Goal: Information Seeking & Learning: Learn about a topic

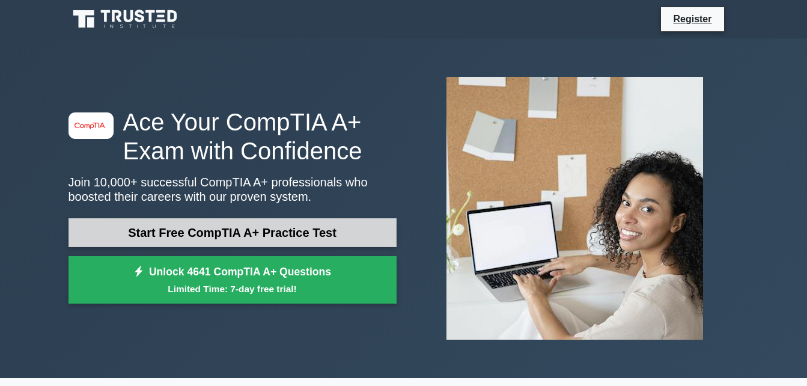
click at [358, 231] on link "Start Free CompTIA A+ Practice Test" at bounding box center [233, 232] width 328 height 29
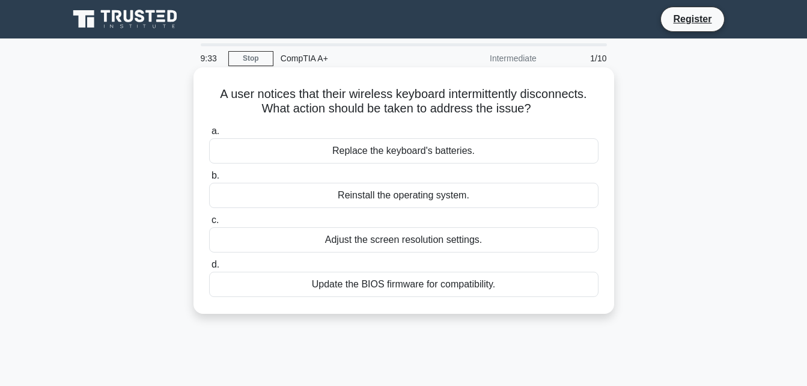
click at [240, 149] on div "Replace the keyboard's batteries." at bounding box center [404, 150] width 390 height 25
click at [209, 135] on input "a. Replace the keyboard's batteries." at bounding box center [209, 131] width 0 height 8
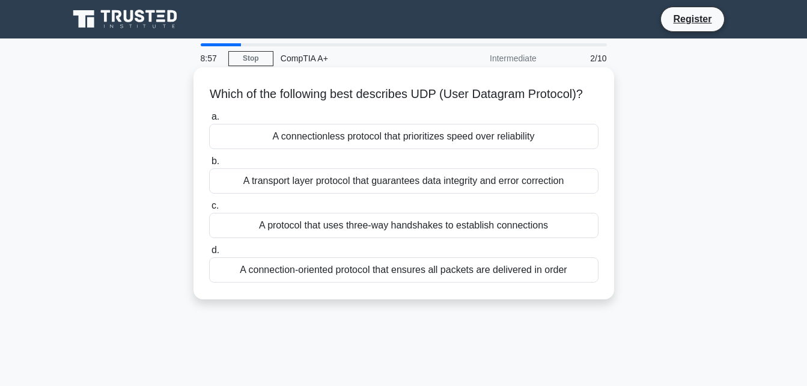
click at [258, 148] on div "A connectionless protocol that prioritizes speed over reliability" at bounding box center [404, 136] width 390 height 25
click at [209, 121] on input "a. A connectionless protocol that prioritizes speed over reliability" at bounding box center [209, 117] width 0 height 8
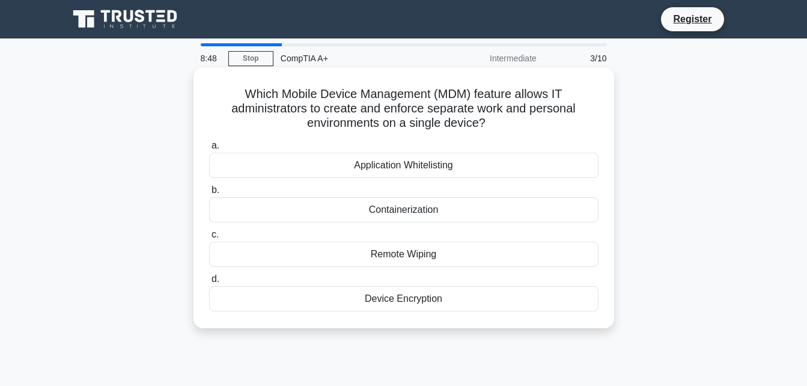
click at [391, 209] on div "Containerization" at bounding box center [404, 209] width 390 height 25
click at [209, 194] on input "b. Containerization" at bounding box center [209, 190] width 0 height 8
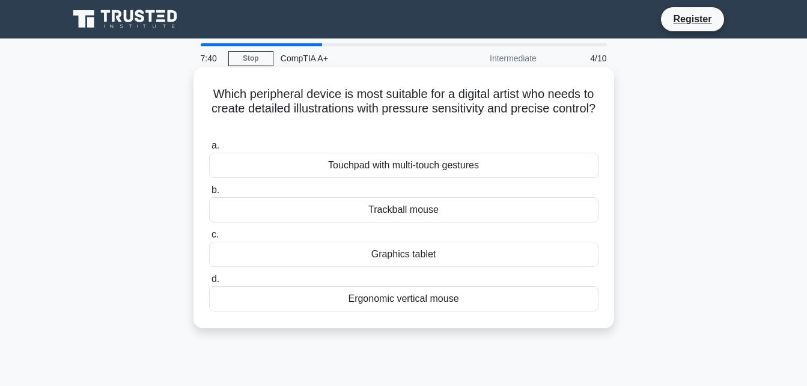
click at [404, 163] on div "Touchpad with multi-touch gestures" at bounding box center [404, 165] width 390 height 25
click at [209, 150] on input "a. Touchpad with multi-touch gestures" at bounding box center [209, 146] width 0 height 8
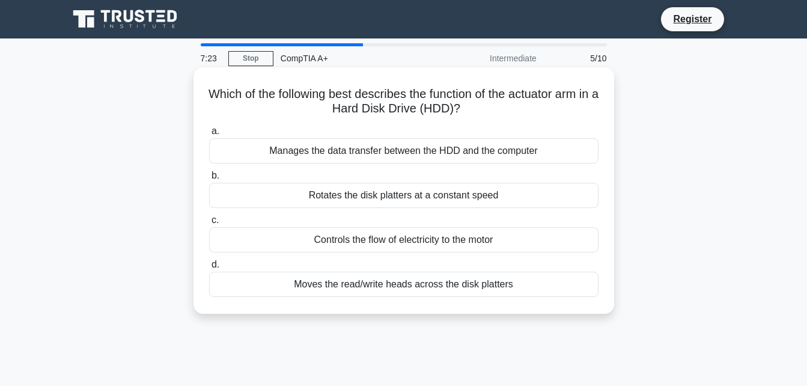
click at [390, 287] on div "Moves the read/write heads across the disk platters" at bounding box center [404, 284] width 390 height 25
click at [209, 269] on input "d. Moves the read/write heads across the disk platters" at bounding box center [209, 265] width 0 height 8
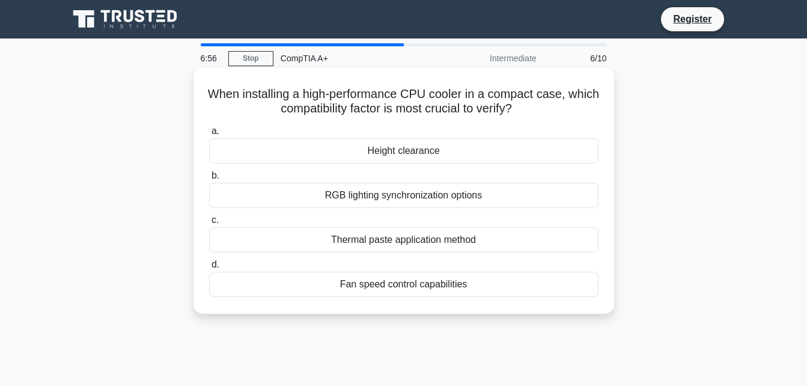
click at [419, 153] on div "Height clearance" at bounding box center [404, 150] width 390 height 25
click at [209, 135] on input "a. Height clearance" at bounding box center [209, 131] width 0 height 8
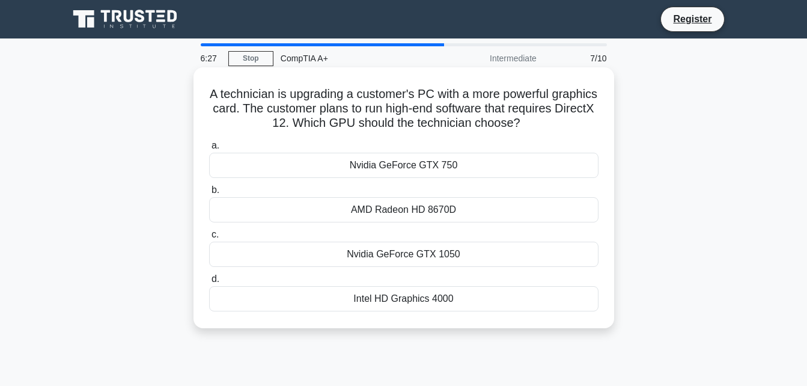
click at [363, 209] on div "AMD Radeon HD 8670D" at bounding box center [404, 209] width 390 height 25
click at [209, 194] on input "b. AMD Radeon HD 8670D" at bounding box center [209, 190] width 0 height 8
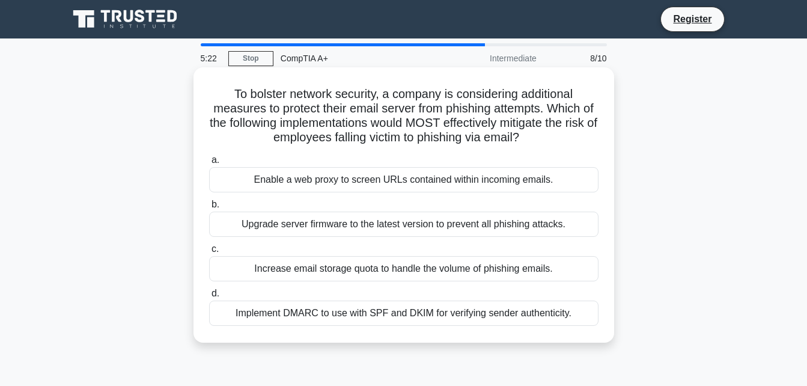
click at [396, 313] on div "Implement DMARC to use with SPF and DKIM for verifying sender authenticity." at bounding box center [404, 313] width 390 height 25
click at [209, 298] on input "d. Implement DMARC to use with SPF and DKIM for verifying sender authenticity." at bounding box center [209, 294] width 0 height 8
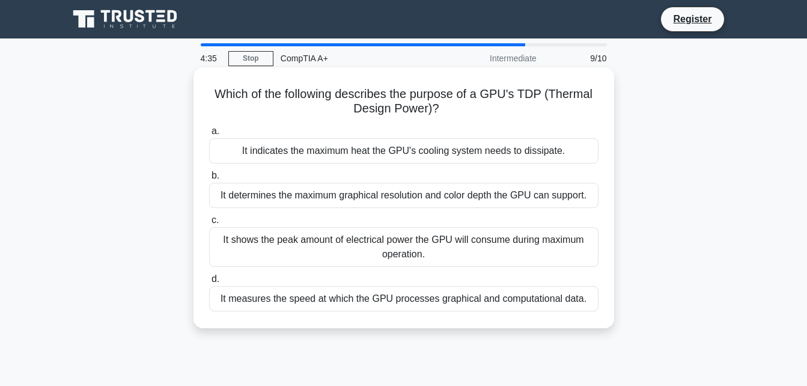
click at [295, 154] on div "It indicates the maximum heat the GPU's cooling system needs to dissipate." at bounding box center [404, 150] width 390 height 25
click at [209, 135] on input "a. It indicates the maximum heat the GPU's cooling system needs to dissipate." at bounding box center [209, 131] width 0 height 8
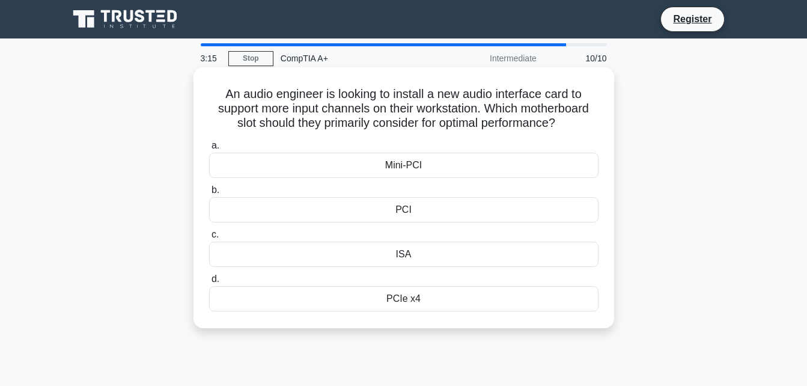
click at [415, 209] on div "PCI" at bounding box center [404, 209] width 390 height 25
click at [209, 194] on input "b. PCI" at bounding box center [209, 190] width 0 height 8
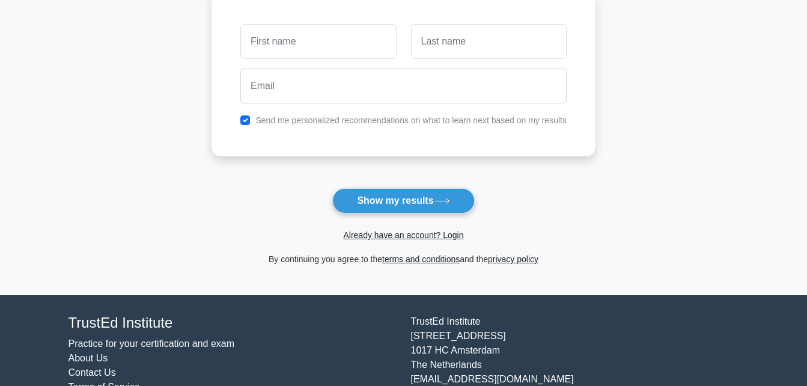
scroll to position [180, 0]
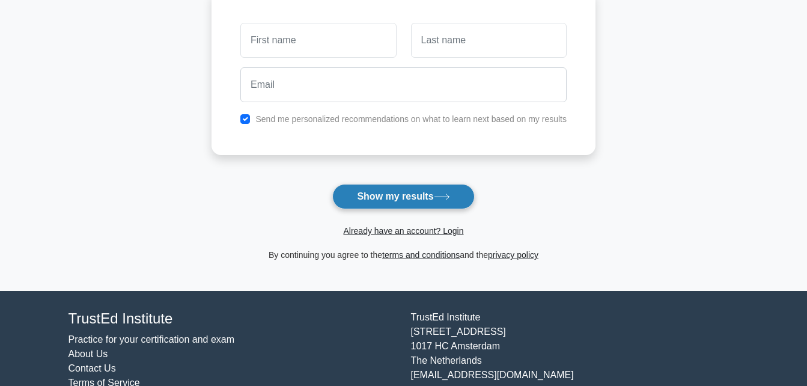
click at [408, 195] on button "Show my results" at bounding box center [403, 196] width 142 height 25
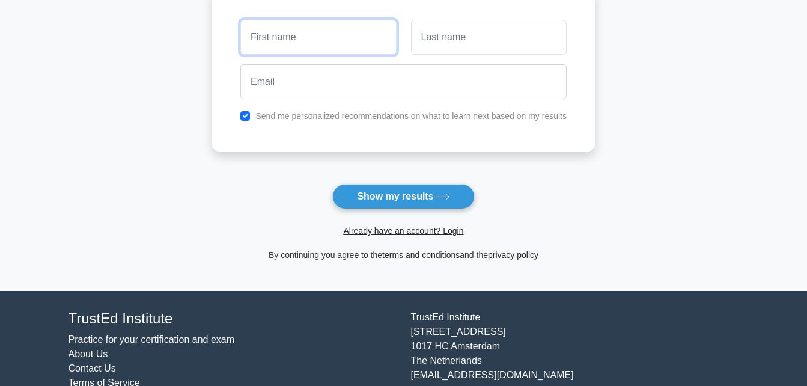
click at [335, 42] on input "text" at bounding box center [318, 37] width 156 height 35
type input "[PERSON_NAME]"
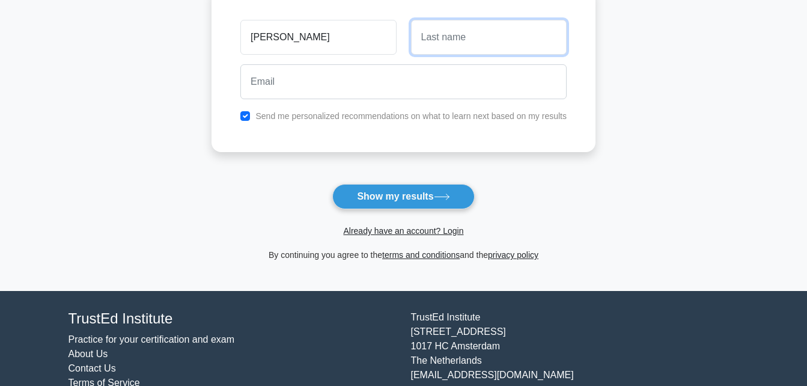
click at [473, 40] on input "text" at bounding box center [489, 37] width 156 height 35
type input "Annang"
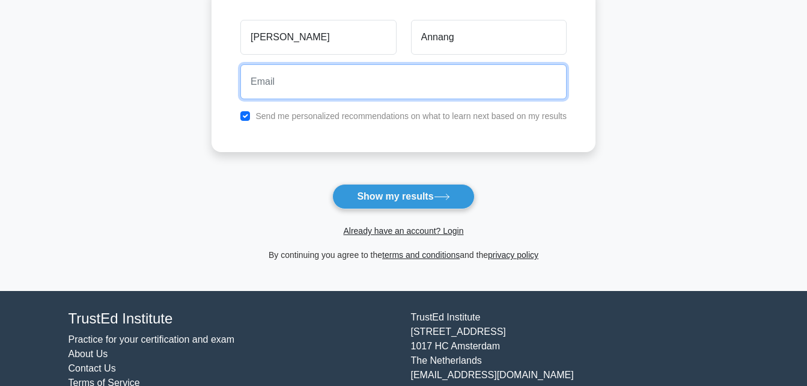
click at [458, 74] on input "email" at bounding box center [403, 81] width 326 height 35
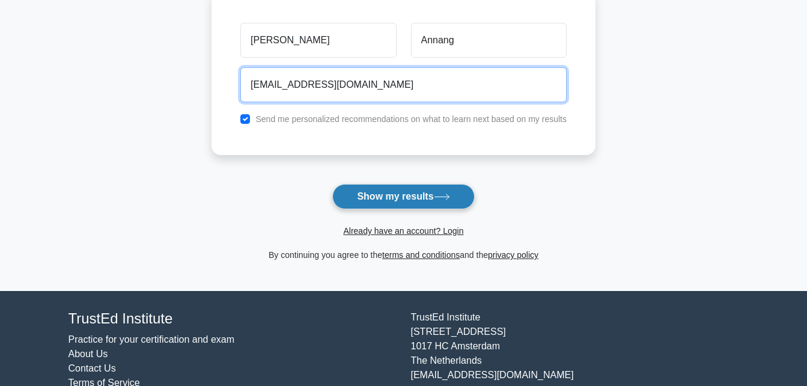
type input "mcadddie@gmail.com"
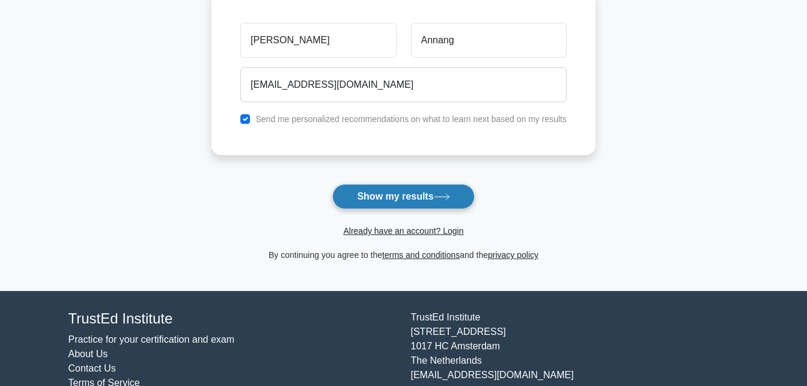
click at [398, 199] on button "Show my results" at bounding box center [403, 196] width 142 height 25
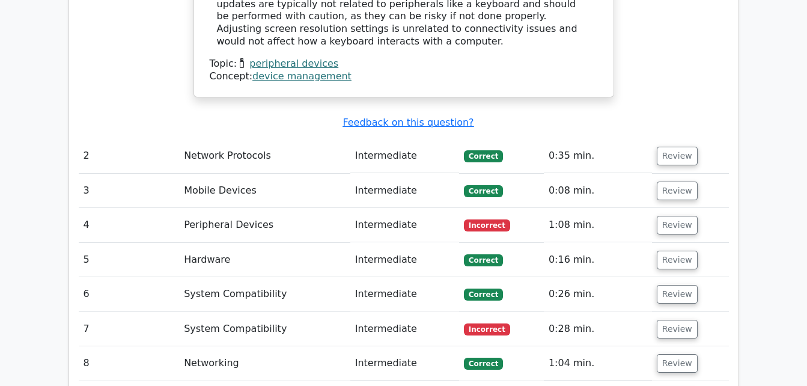
scroll to position [1383, 0]
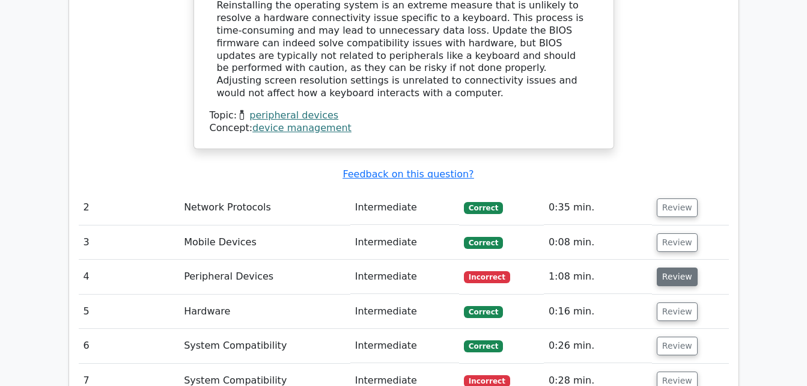
click at [669, 268] on button "Review" at bounding box center [677, 277] width 41 height 19
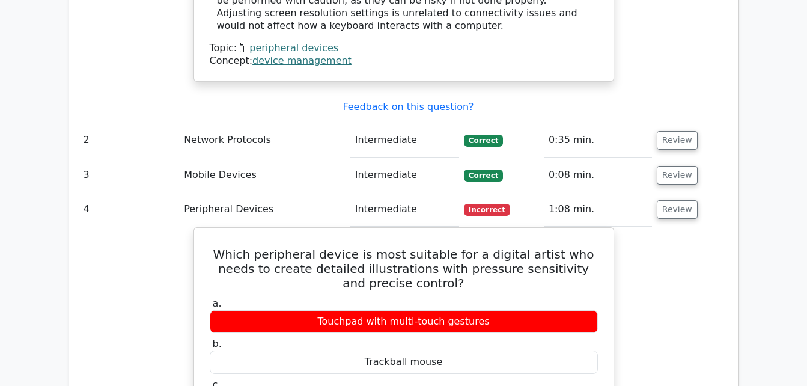
scroll to position [1443, 0]
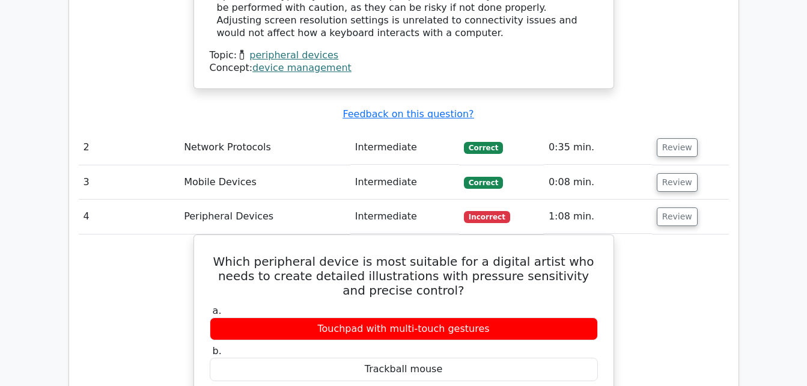
drag, startPoint x: 641, startPoint y: 195, endPoint x: 648, endPoint y: 191, distance: 8.7
click at [668, 207] on button "Review" at bounding box center [677, 216] width 41 height 19
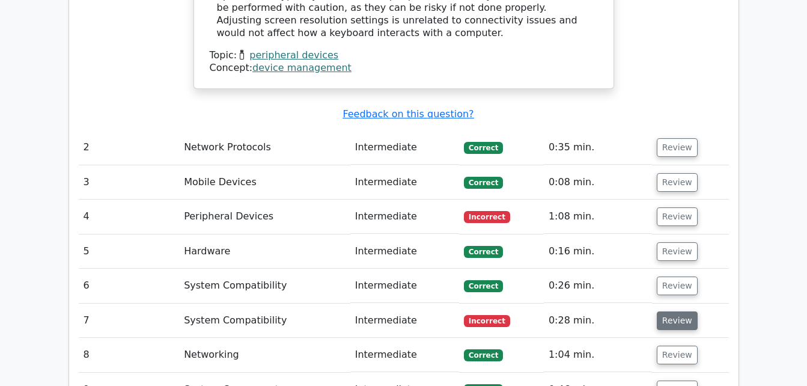
click at [662, 311] on button "Review" at bounding box center [677, 320] width 41 height 19
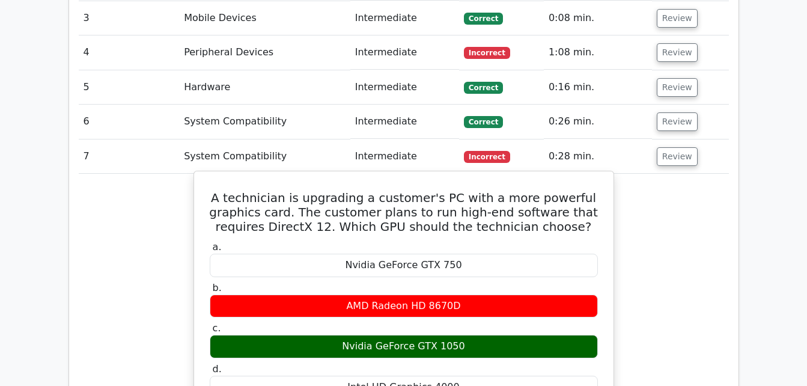
scroll to position [1623, 0]
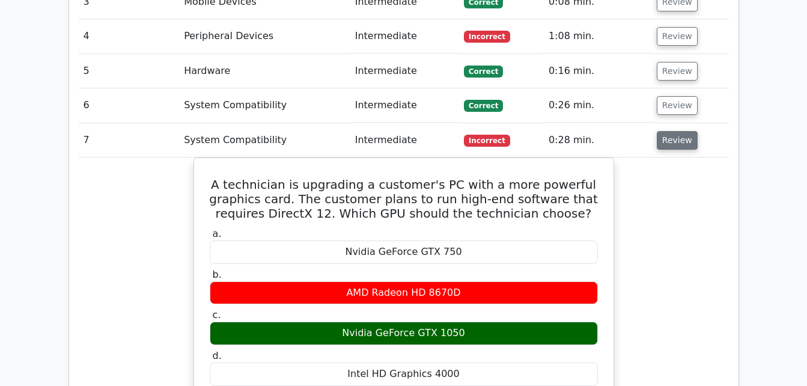
click at [664, 131] on button "Review" at bounding box center [677, 140] width 41 height 19
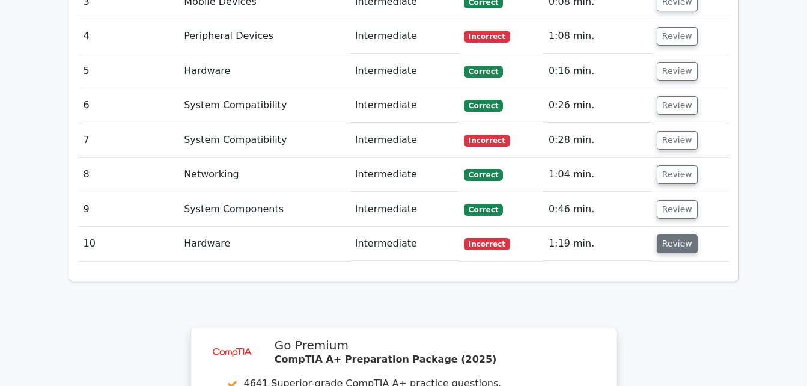
click at [681, 234] on button "Review" at bounding box center [677, 243] width 41 height 19
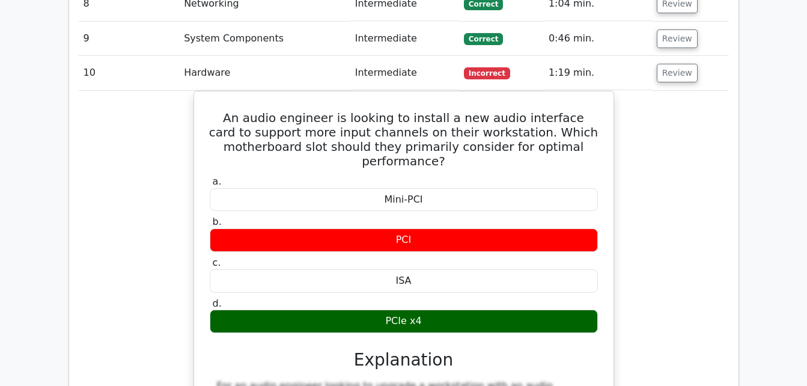
scroll to position [1683, 0]
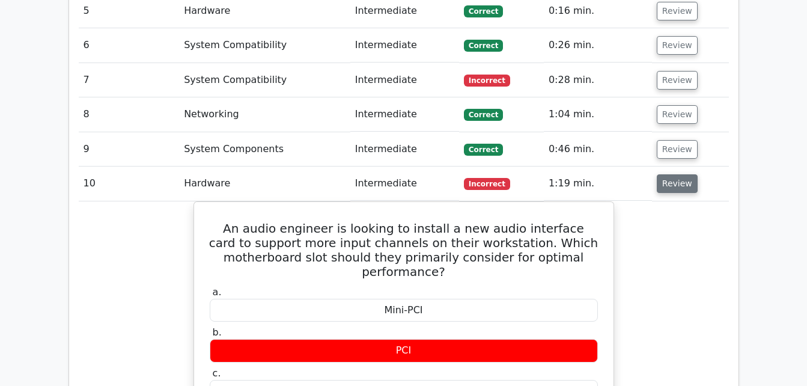
click at [676, 174] on button "Review" at bounding box center [677, 183] width 41 height 19
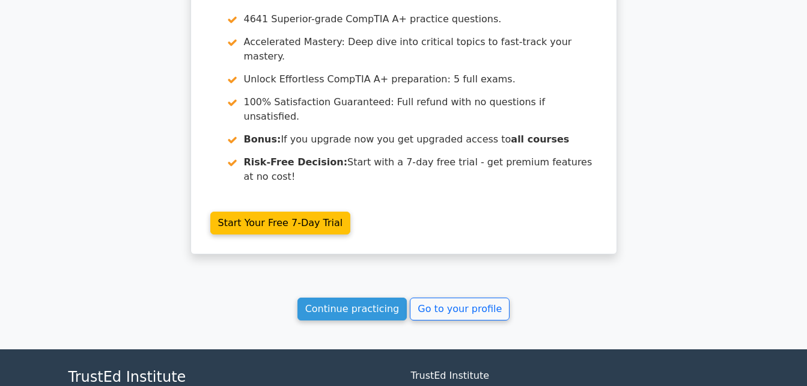
scroll to position [1990, 0]
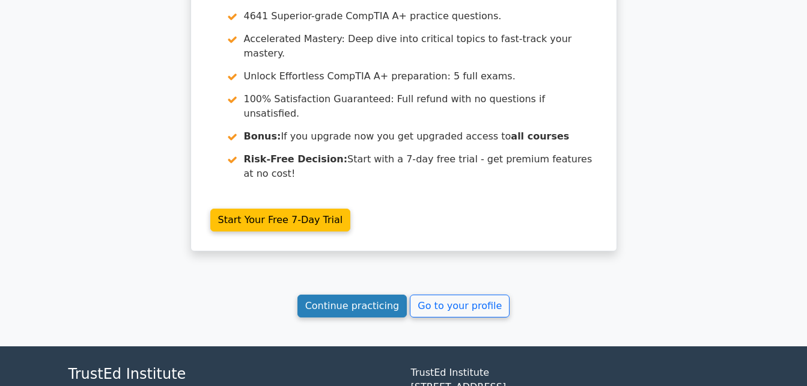
click at [370, 295] on link "Continue practicing" at bounding box center [353, 306] width 110 height 23
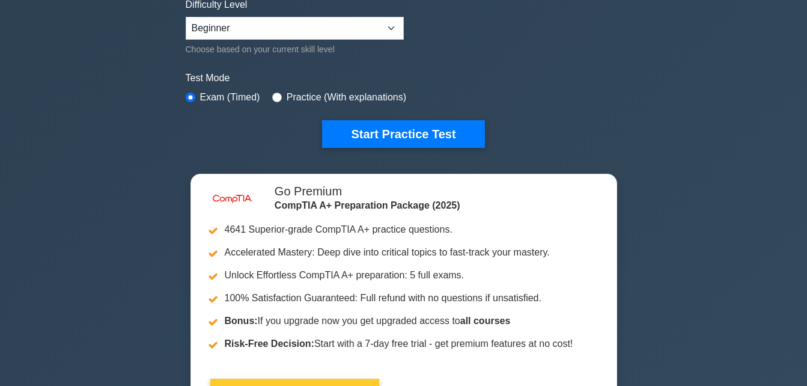
scroll to position [301, 0]
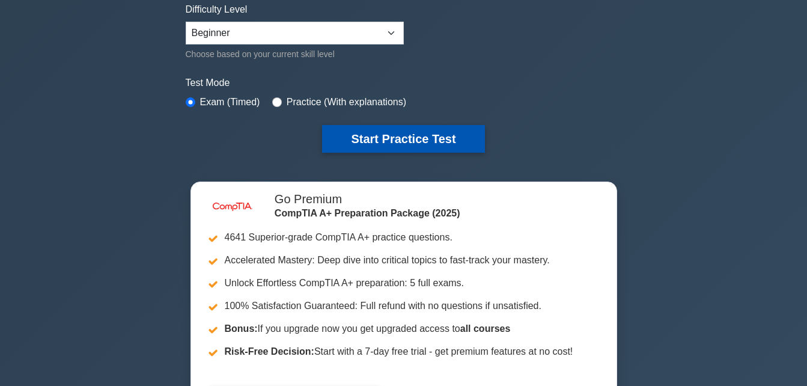
click at [423, 132] on button "Start Practice Test" at bounding box center [403, 139] width 162 height 28
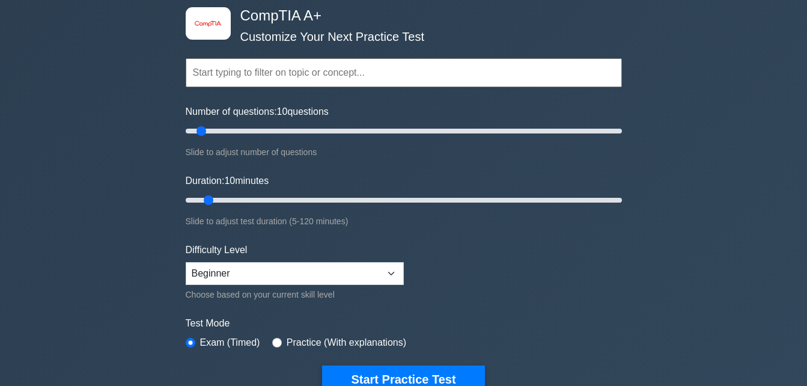
scroll to position [0, 0]
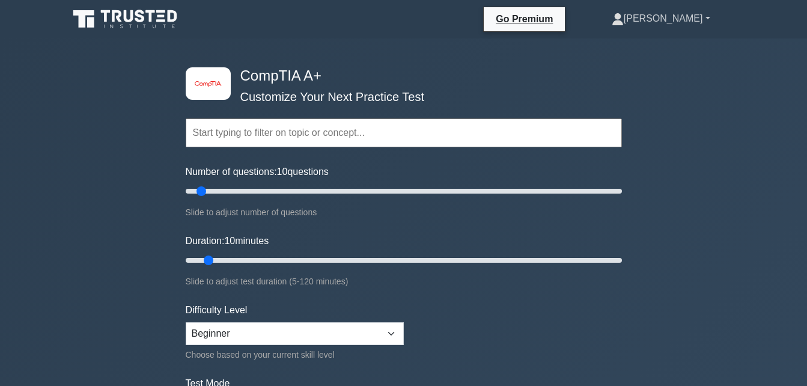
click at [706, 14] on link "[PERSON_NAME]" at bounding box center [661, 19] width 156 height 24
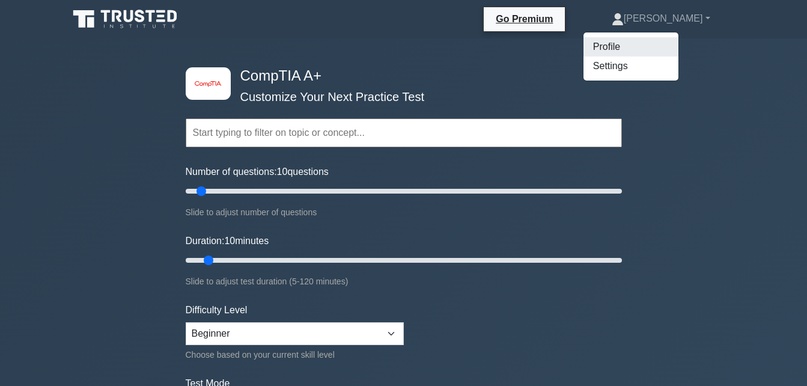
click at [668, 44] on link "Profile" at bounding box center [631, 46] width 95 height 19
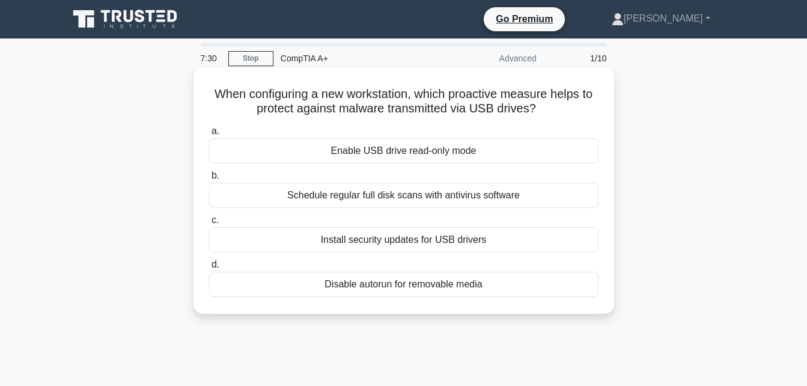
click at [400, 283] on div "Disable autorun for removable media" at bounding box center [404, 284] width 390 height 25
click at [209, 269] on input "d. Disable autorun for removable media" at bounding box center [209, 265] width 0 height 8
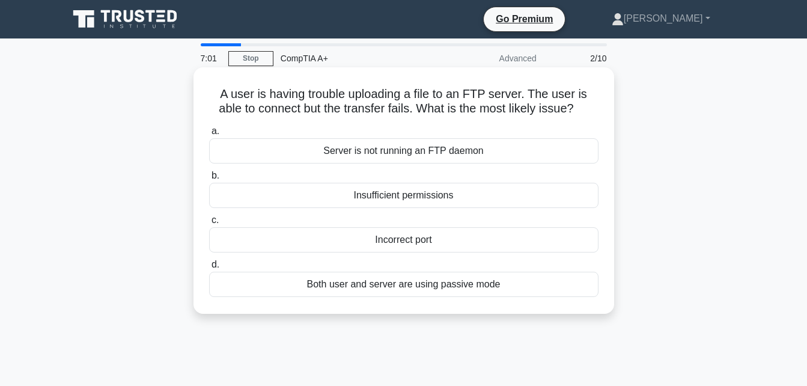
click at [422, 147] on div "Server is not running an FTP daemon" at bounding box center [404, 150] width 390 height 25
click at [209, 135] on input "a. Server is not running an FTP daemon" at bounding box center [209, 131] width 0 height 8
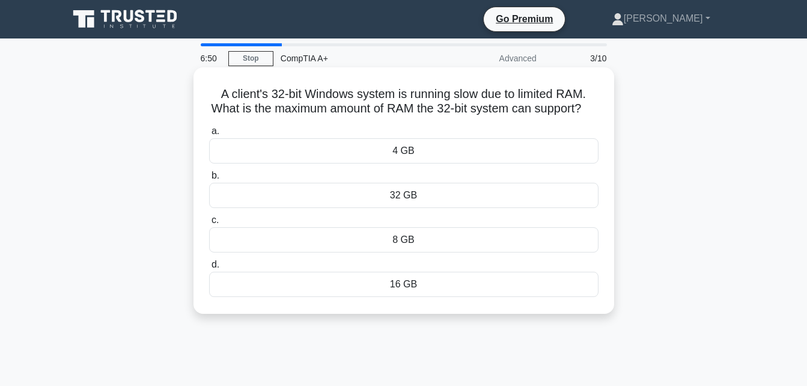
click at [421, 164] on div "4 GB" at bounding box center [404, 150] width 390 height 25
click at [209, 135] on input "a. 4 GB" at bounding box center [209, 131] width 0 height 8
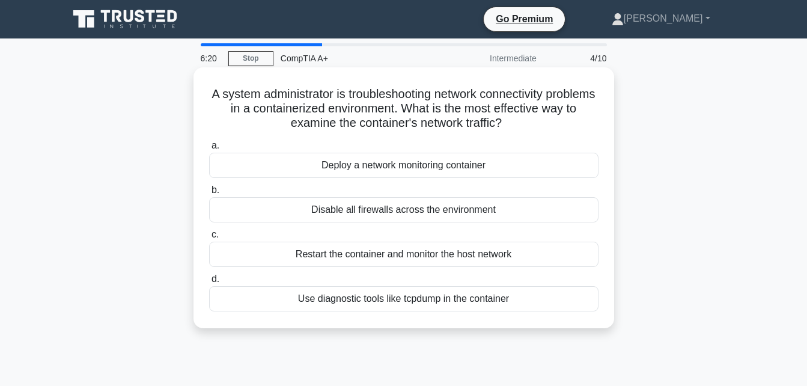
click at [347, 299] on div "Use diagnostic tools like tcpdump in the container" at bounding box center [404, 298] width 390 height 25
click at [209, 283] on input "d. Use diagnostic tools like tcpdump in the container" at bounding box center [209, 279] width 0 height 8
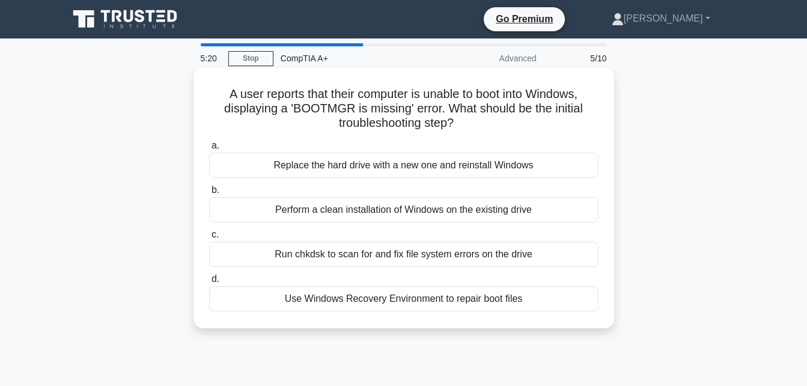
click at [412, 165] on div "Replace the hard drive with a new one and reinstall Windows" at bounding box center [404, 165] width 390 height 25
click at [209, 150] on input "a. Replace the hard drive with a new one and reinstall Windows" at bounding box center [209, 146] width 0 height 8
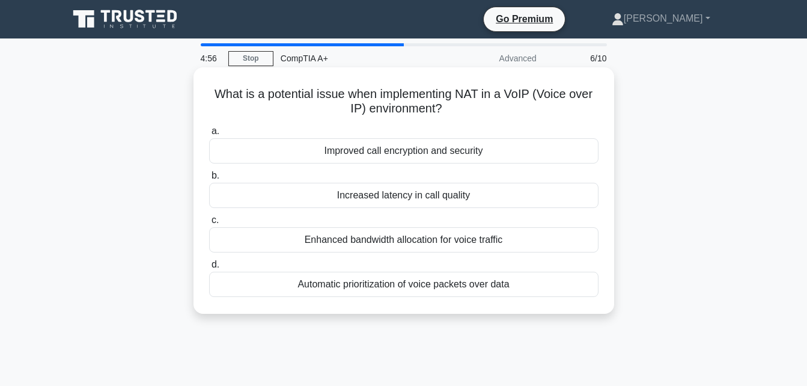
click at [420, 289] on div "Automatic prioritization of voice packets over data" at bounding box center [404, 284] width 390 height 25
click at [209, 269] on input "d. Automatic prioritization of voice packets over data" at bounding box center [209, 265] width 0 height 8
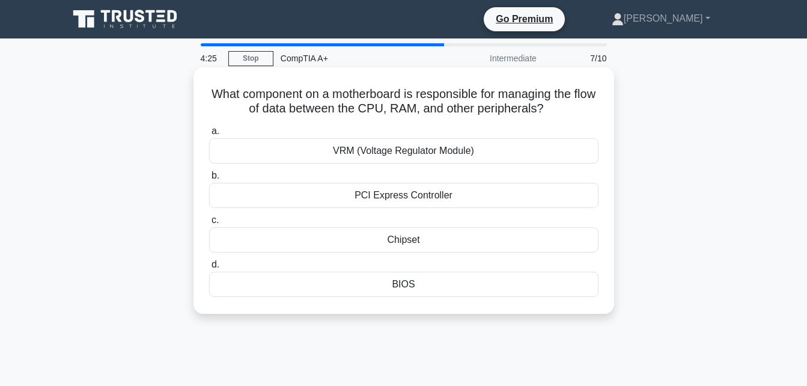
click at [421, 150] on div "VRM (Voltage Regulator Module)" at bounding box center [404, 150] width 390 height 25
click at [209, 135] on input "a. VRM (Voltage Regulator Module)" at bounding box center [209, 131] width 0 height 8
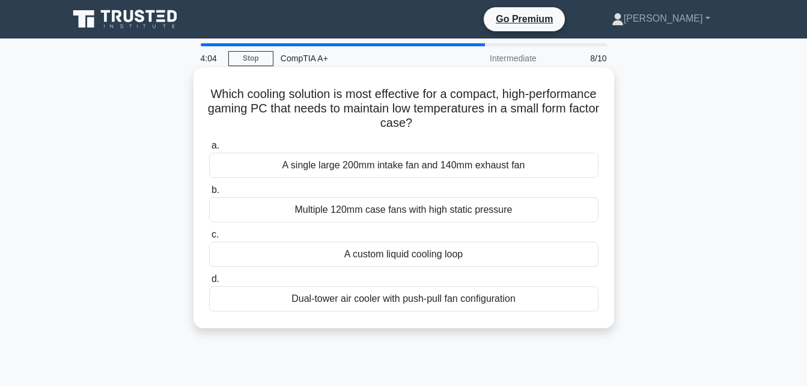
click at [382, 255] on div "A custom liquid cooling loop" at bounding box center [404, 254] width 390 height 25
click at [209, 239] on input "c. A custom liquid cooling loop" at bounding box center [209, 235] width 0 height 8
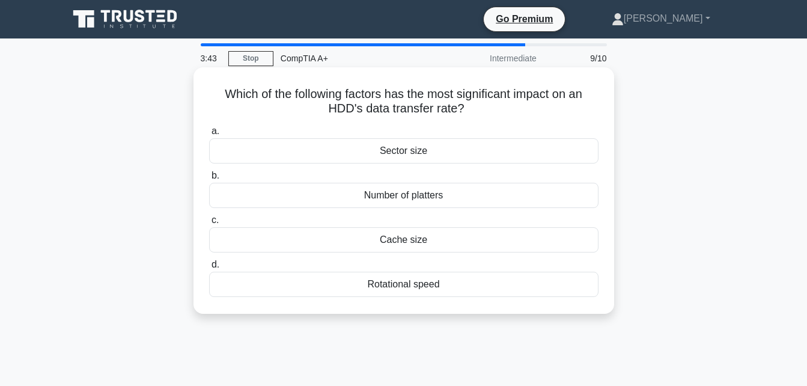
click at [438, 287] on div "Rotational speed" at bounding box center [404, 284] width 390 height 25
click at [209, 269] on input "d. Rotational speed" at bounding box center [209, 265] width 0 height 8
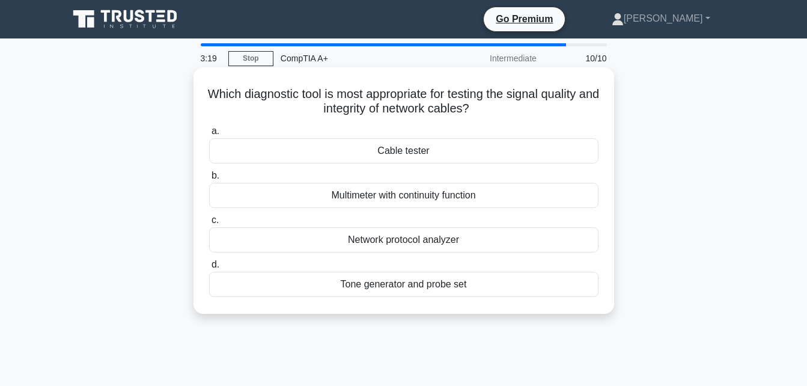
click at [424, 148] on div "Cable tester" at bounding box center [404, 150] width 390 height 25
click at [209, 135] on input "a. Cable tester" at bounding box center [209, 131] width 0 height 8
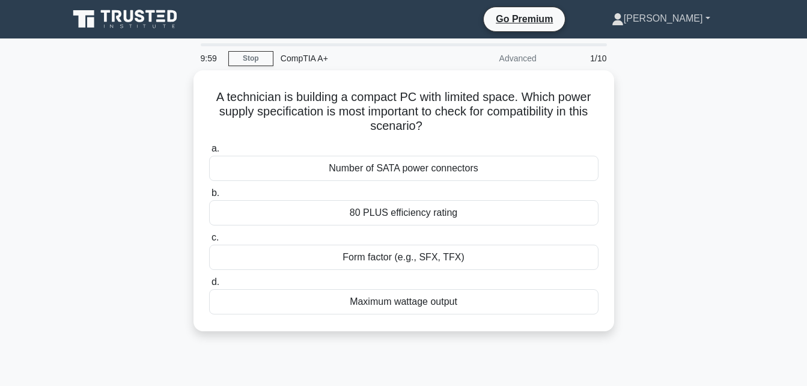
click at [685, 15] on link "[PERSON_NAME]" at bounding box center [661, 19] width 156 height 24
click at [373, 55] on div "CompTIA A+" at bounding box center [356, 58] width 165 height 24
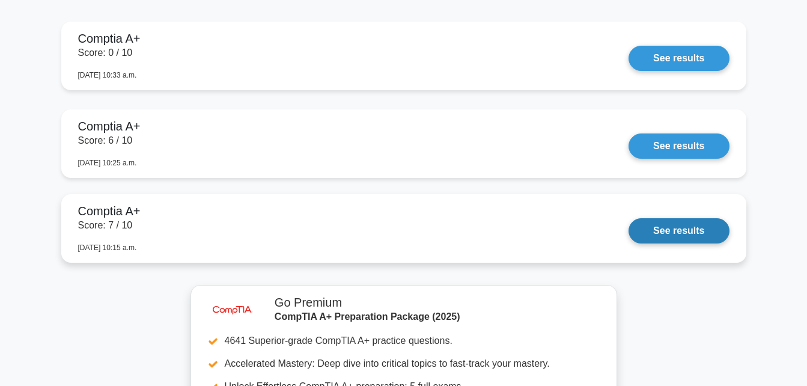
scroll to position [962, 0]
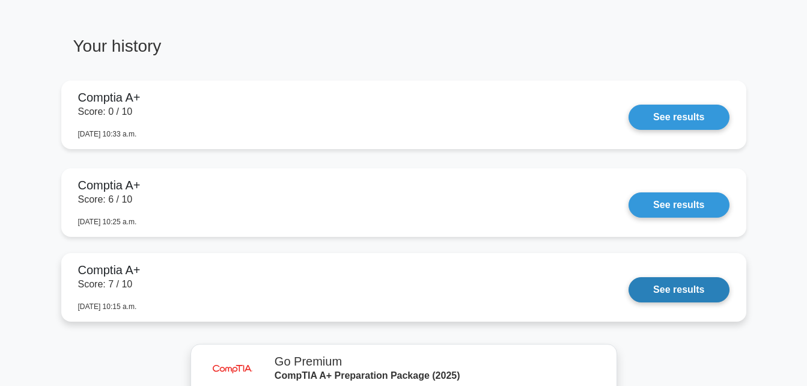
click at [673, 287] on link "See results" at bounding box center [679, 289] width 100 height 25
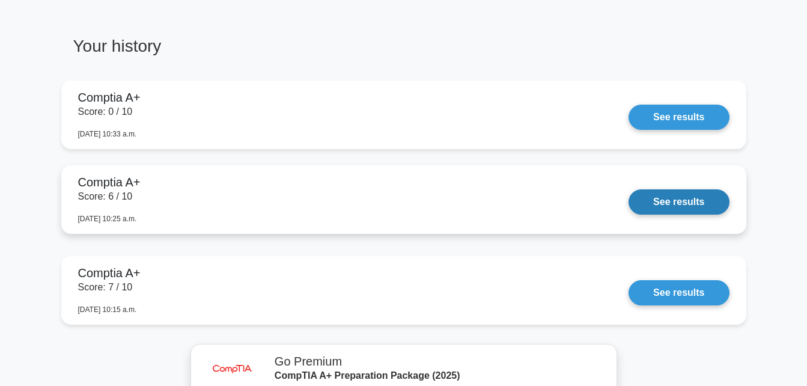
click at [702, 195] on link "See results" at bounding box center [679, 201] width 100 height 25
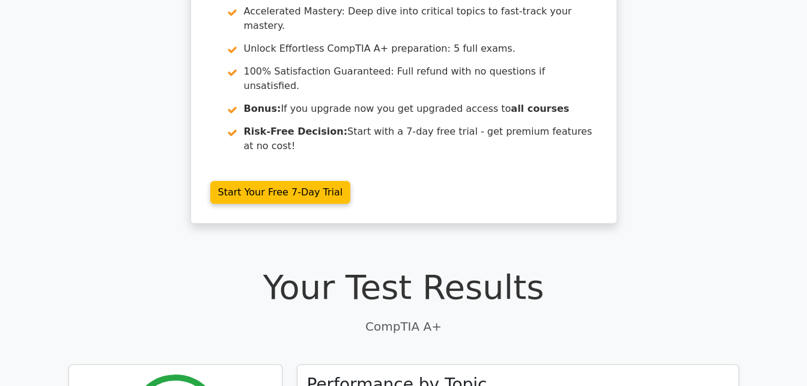
scroll to position [60, 0]
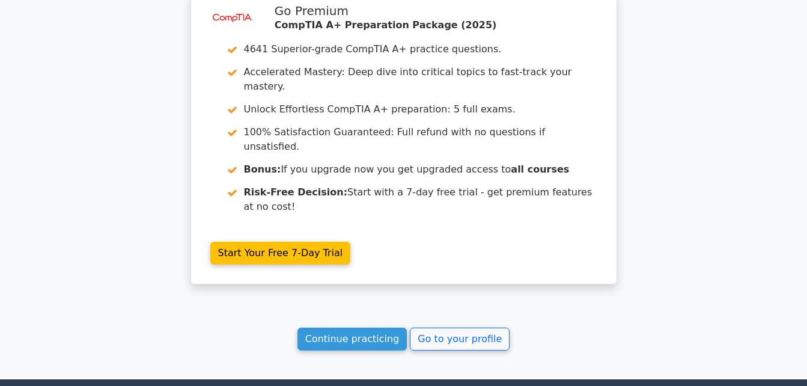
scroll to position [1990, 0]
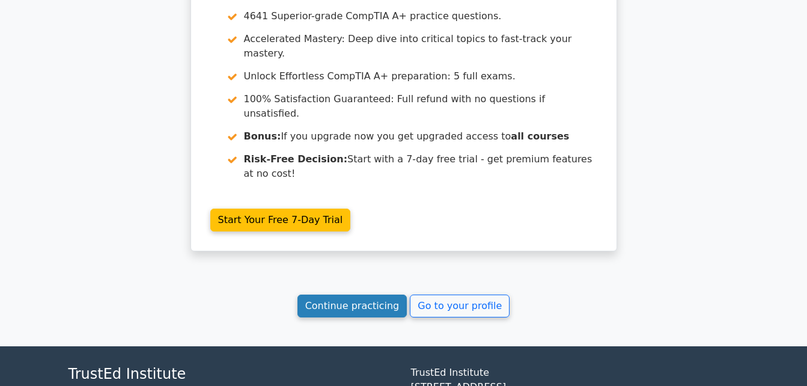
click at [376, 295] on link "Continue practicing" at bounding box center [353, 306] width 110 height 23
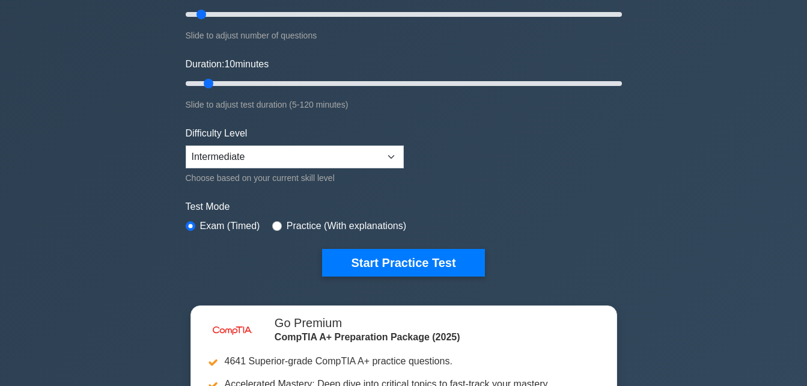
scroll to position [180, 0]
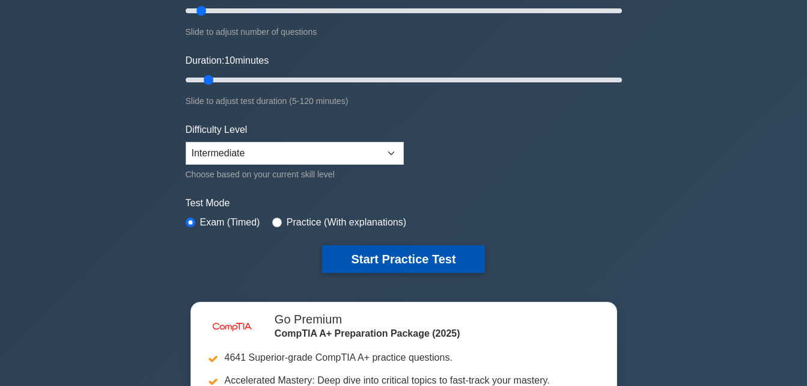
click at [403, 251] on button "Start Practice Test" at bounding box center [403, 259] width 162 height 28
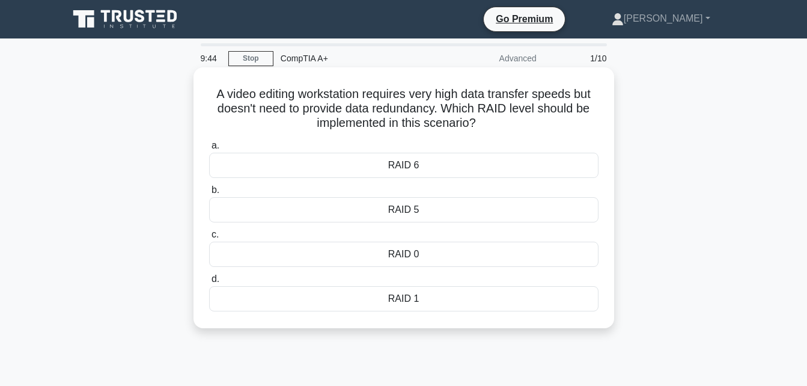
click at [438, 255] on div "RAID 0" at bounding box center [404, 254] width 390 height 25
click at [209, 239] on input "c. RAID 0" at bounding box center [209, 235] width 0 height 8
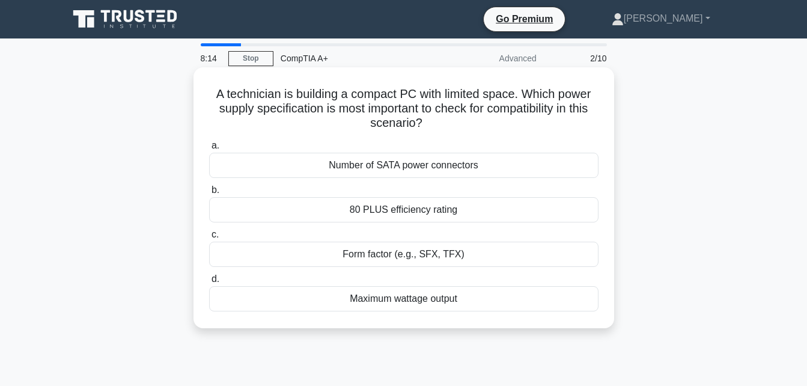
click at [406, 257] on div "Form factor (e.g., SFX, TFX)" at bounding box center [404, 254] width 390 height 25
click at [209, 239] on input "c. Form factor (e.g., SFX, TFX)" at bounding box center [209, 235] width 0 height 8
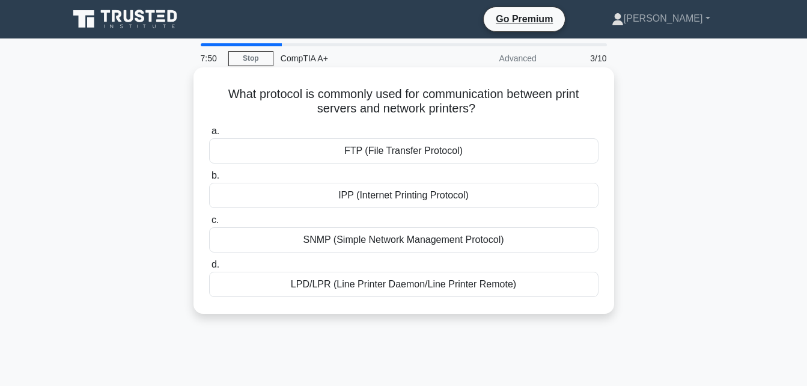
click at [394, 201] on div "IPP (Internet Printing Protocol)" at bounding box center [404, 195] width 390 height 25
click at [209, 180] on input "b. IPP (Internet Printing Protocol)" at bounding box center [209, 176] width 0 height 8
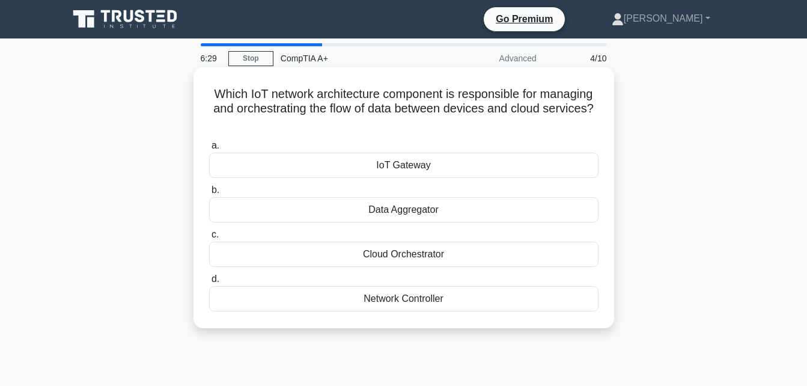
click at [438, 170] on div "IoT Gateway" at bounding box center [404, 165] width 390 height 25
click at [209, 150] on input "a. IoT Gateway" at bounding box center [209, 146] width 0 height 8
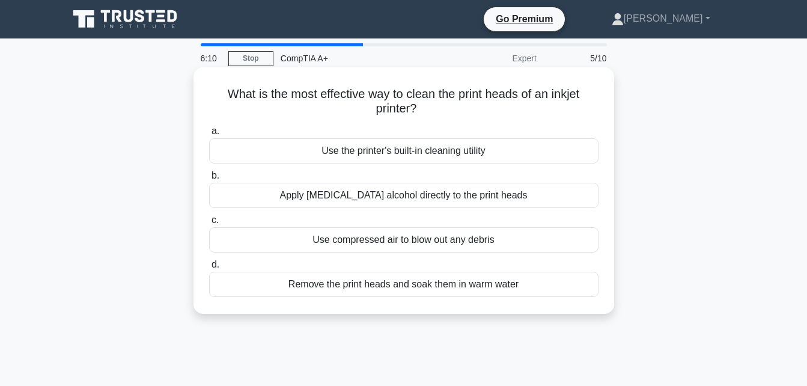
click at [407, 246] on div "Use compressed air to blow out any debris" at bounding box center [404, 239] width 390 height 25
click at [209, 224] on input "c. Use compressed air to blow out any debris" at bounding box center [209, 220] width 0 height 8
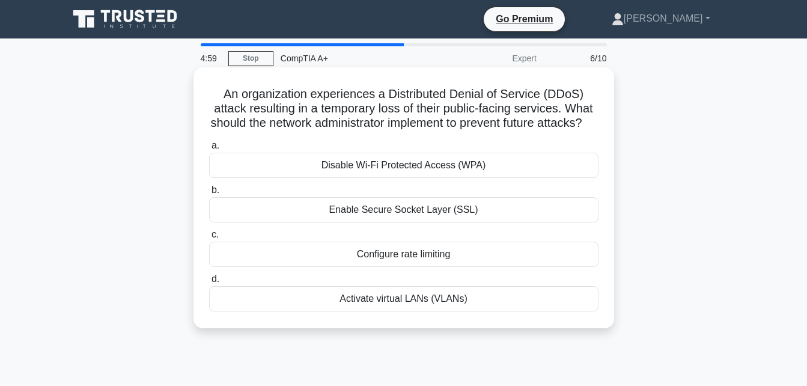
click at [402, 311] on div "Activate virtual LANs (VLANs)" at bounding box center [404, 298] width 390 height 25
click at [209, 283] on input "d. Activate virtual LANs (VLANs)" at bounding box center [209, 279] width 0 height 8
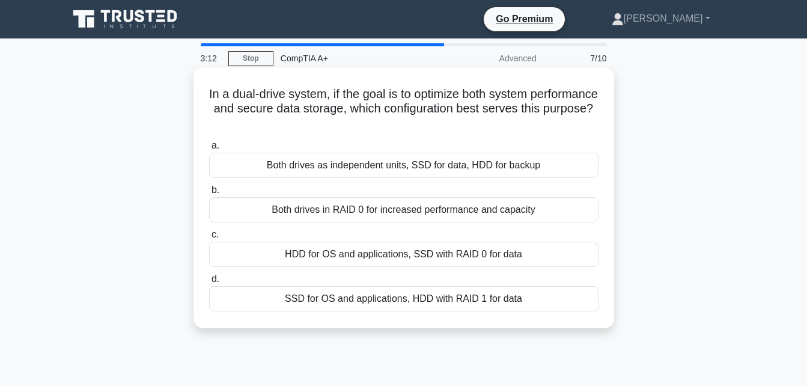
click at [318, 295] on div "SSD for OS and applications, HDD with RAID 1 for data" at bounding box center [404, 298] width 390 height 25
click at [209, 283] on input "d. SSD for OS and applications, HDD with RAID 1 for data" at bounding box center [209, 279] width 0 height 8
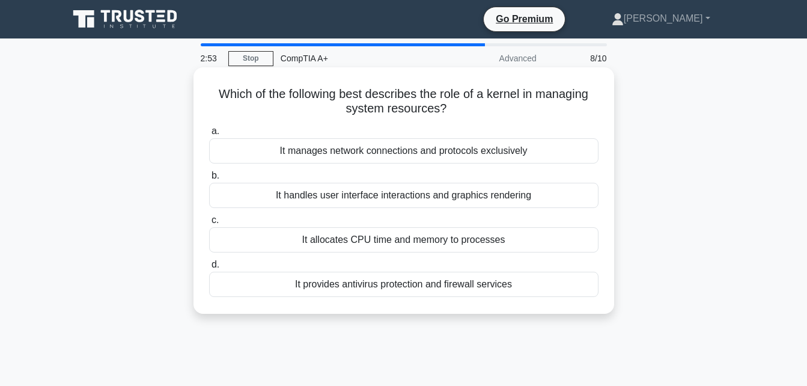
click at [338, 192] on div "It handles user interface interactions and graphics rendering" at bounding box center [404, 195] width 390 height 25
click at [209, 180] on input "b. It handles user interface interactions and graphics rendering" at bounding box center [209, 176] width 0 height 8
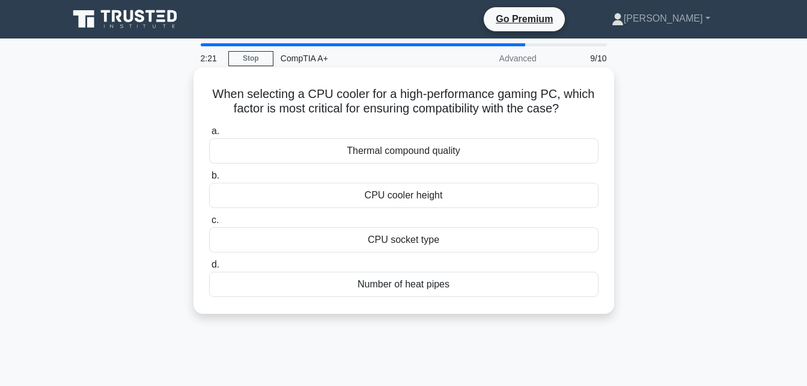
click at [428, 152] on div "Thermal compound quality" at bounding box center [404, 150] width 390 height 25
click at [209, 135] on input "a. Thermal compound quality" at bounding box center [209, 131] width 0 height 8
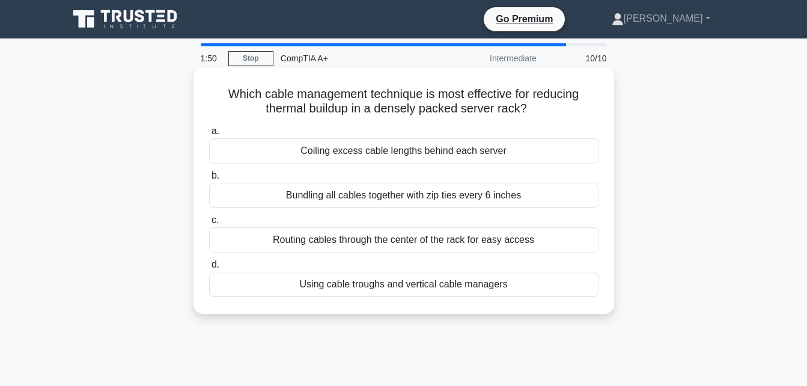
click at [392, 155] on div "Coiling excess cable lengths behind each server" at bounding box center [404, 150] width 390 height 25
click at [209, 135] on input "a. Coiling excess cable lengths behind each server" at bounding box center [209, 131] width 0 height 8
